Goal: Communication & Community: Participate in discussion

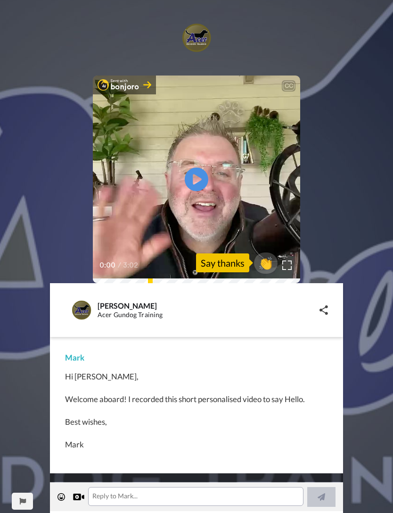
click at [197, 182] on icon "Play/Pause" at bounding box center [197, 179] width 24 height 42
click at [100, 495] on textarea at bounding box center [195, 496] width 215 height 19
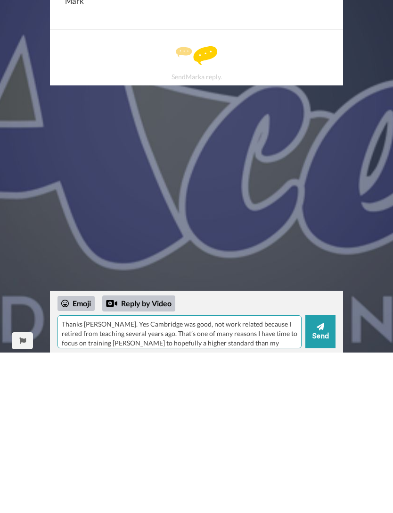
click at [143, 475] on textarea "Thanks [PERSON_NAME]. Yes Cambridge was good, not work related because I retire…" at bounding box center [180, 491] width 244 height 33
click at [141, 475] on textarea "Thanks [PERSON_NAME]. Yes Cambridge was good, not work related because I retire…" at bounding box center [180, 491] width 244 height 33
click at [207, 475] on textarea "Thanks [PERSON_NAME]. Yes Cambridge was good, not work related because I retire…" at bounding box center [180, 491] width 244 height 33
click at [135, 475] on textarea "Thanks [PERSON_NAME]. Yes Cambridge was good, not work related because I retire…" at bounding box center [180, 491] width 244 height 33
click at [292, 475] on textarea "Thanks [PERSON_NAME]. Yes Cambridge was good, not work related because I retire…" at bounding box center [180, 491] width 244 height 33
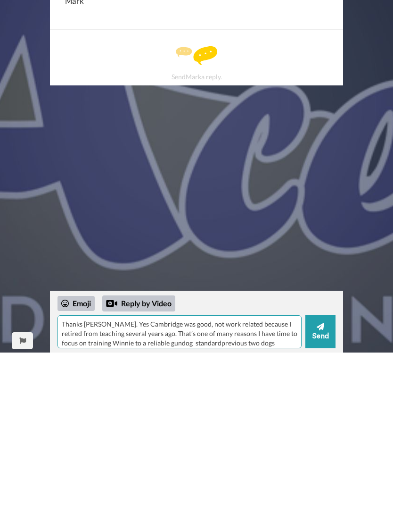
click at [108, 475] on textarea "Thanks [PERSON_NAME]. Yes Cambridge was good, not work related because I retire…" at bounding box center [180, 491] width 244 height 33
click at [171, 475] on textarea "Thanks [PERSON_NAME]. Yes Cambridge was good, not work related because I retire…" at bounding box center [180, 491] width 244 height 33
click at [262, 475] on textarea "Thanks [PERSON_NAME]. Yes Cambridge was good, not work related because I retire…" at bounding box center [180, 491] width 244 height 33
click at [232, 475] on textarea "Thanks [PERSON_NAME]. Yes Cambridge was good, not work related because I retire…" at bounding box center [180, 491] width 244 height 33
click at [189, 475] on textarea "Thanks [PERSON_NAME]. Yes Cambridge was good, not work related because I retire…" at bounding box center [180, 491] width 244 height 33
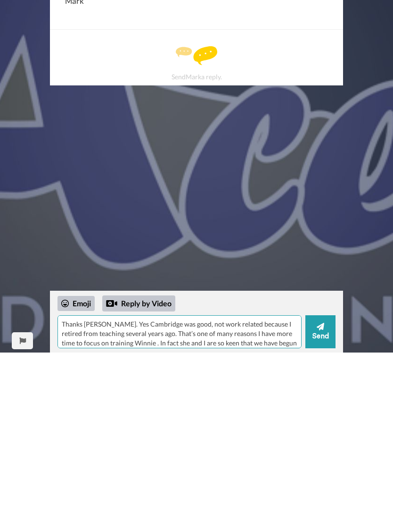
scroll to position [8, 0]
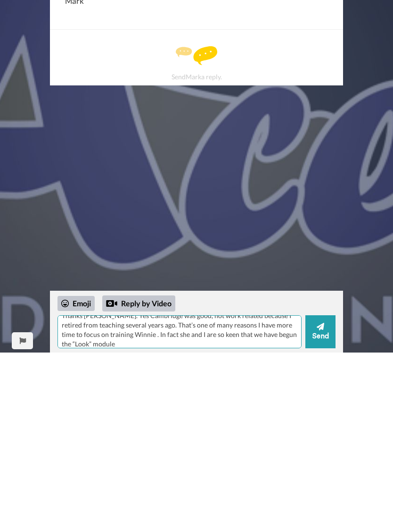
click at [255, 475] on textarea "Thanks [PERSON_NAME]. Yes Cambridge was good, not work related because I retire…" at bounding box center [180, 491] width 244 height 33
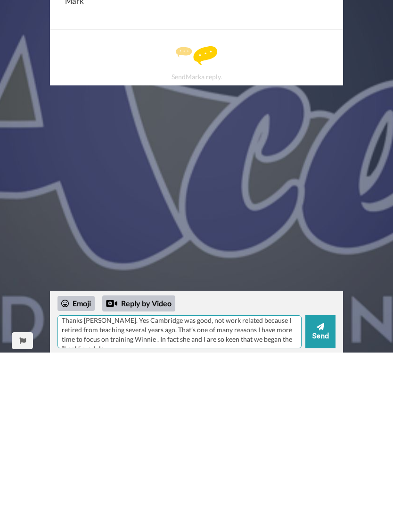
click at [297, 475] on textarea "Thanks [PERSON_NAME]. Yes Cambridge was good, not work related because I retire…" at bounding box center [180, 491] width 244 height 33
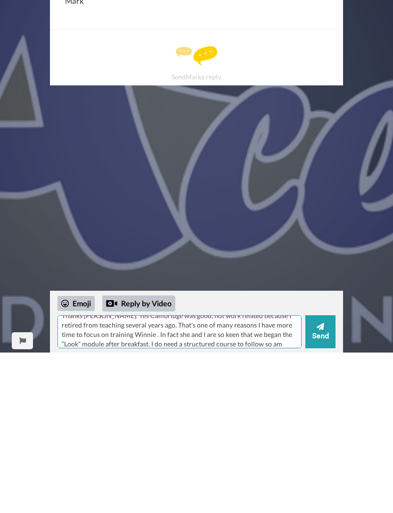
scroll to position [18, 0]
type textarea "Thanks [PERSON_NAME]. Yes Cambridge was good, not work related because I retire…"
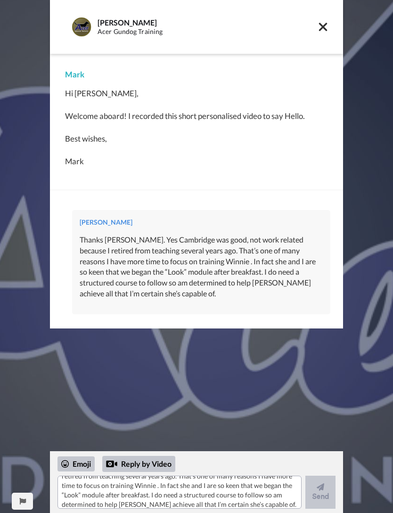
scroll to position [0, 0]
click at [327, 26] on icon at bounding box center [323, 26] width 10 height 13
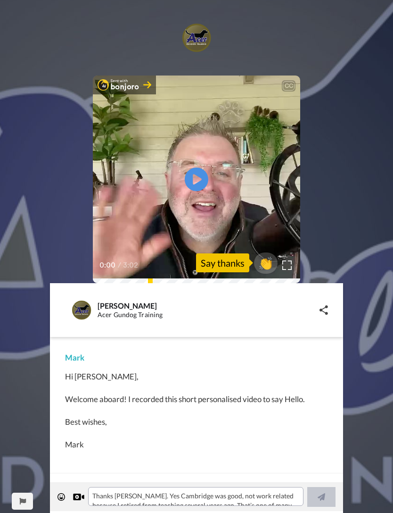
click at [273, 264] on span "👏" at bounding box center [266, 262] width 24 height 15
